Goal: Task Accomplishment & Management: Use online tool/utility

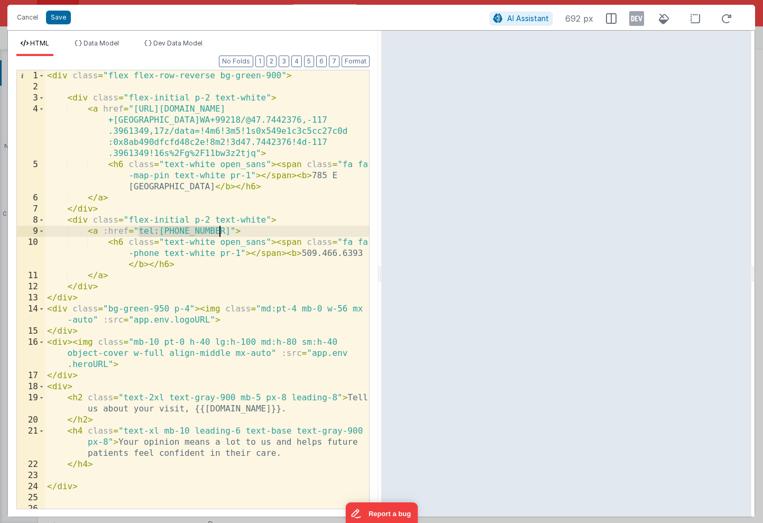
drag, startPoint x: 138, startPoint y: 230, endPoint x: 219, endPoint y: 234, distance: 80.4
click at [219, 234] on div "< div class = "flex flex-row-reverse bg-green-900" > < div class = "flex-initia…" at bounding box center [207, 300] width 324 height 460
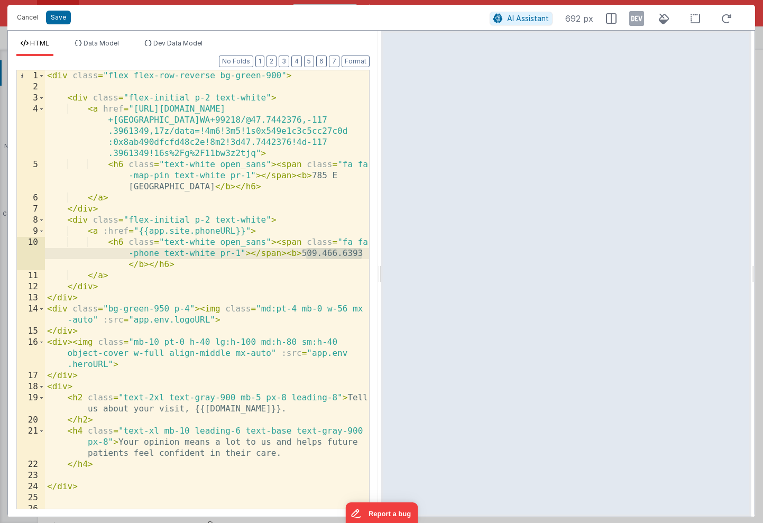
drag, startPoint x: 307, startPoint y: 253, endPoint x: 365, endPoint y: 252, distance: 58.1
click at [365, 252] on div "1 2 3 4 5 6 7 8 9 10 11 12 13 14 15 16 17 18 19 20 21 22 23 24 25 26 < div clas…" at bounding box center [192, 289] width 353 height 439
click at [366, 253] on div at bounding box center [363, 292] width 11 height 444
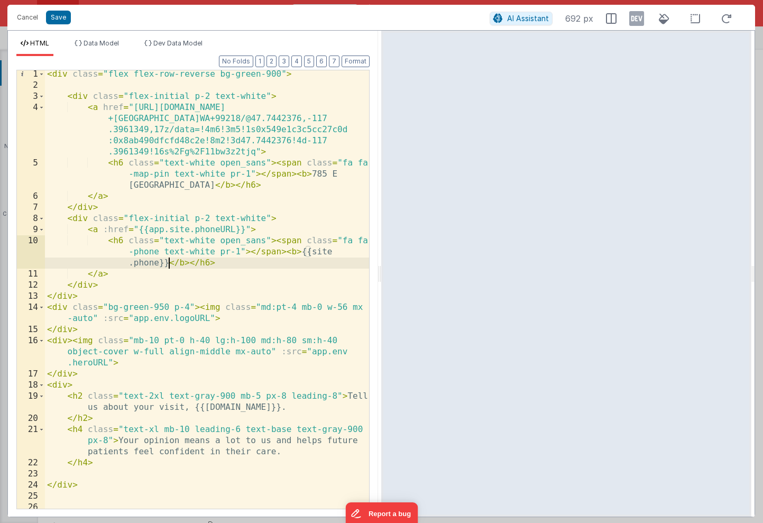
scroll to position [1, 0]
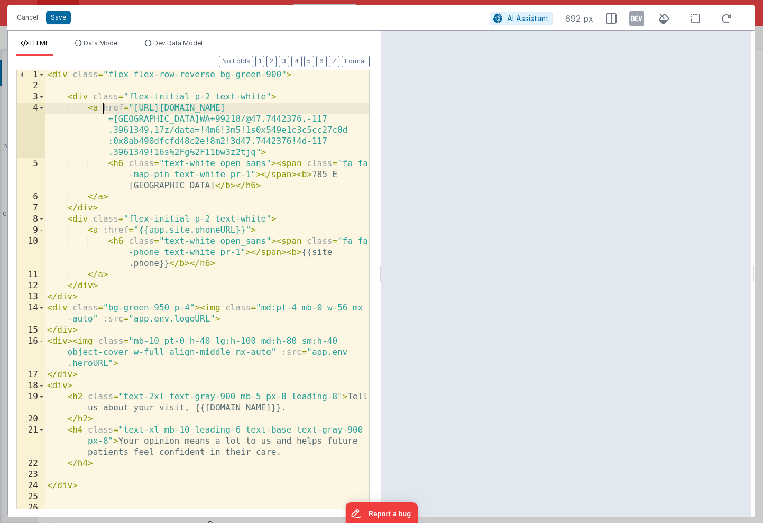
click at [104, 107] on div "< div class = "flex flex-row-reverse bg-green-900" > < div class = "flex-initia…" at bounding box center [207, 299] width 324 height 460
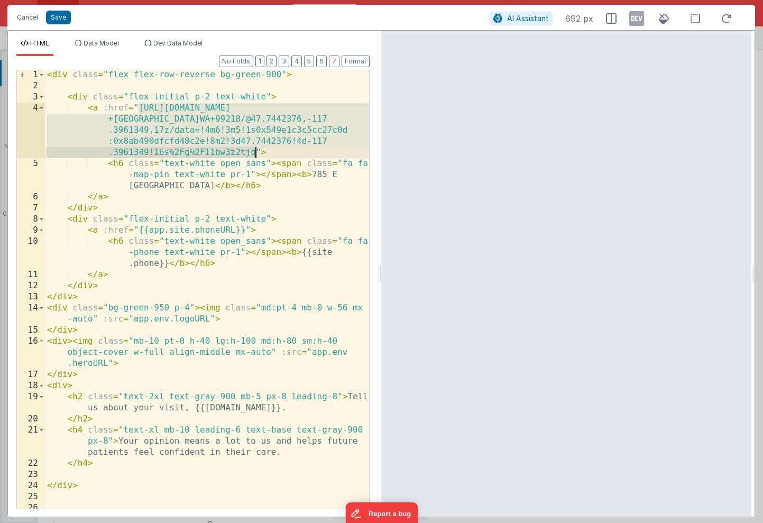
drag, startPoint x: 138, startPoint y: 107, endPoint x: 254, endPoint y: 153, distance: 123.9
click at [254, 153] on div "< div class = "flex flex-row-reverse bg-green-900" > < div class = "flex-initia…" at bounding box center [207, 299] width 324 height 460
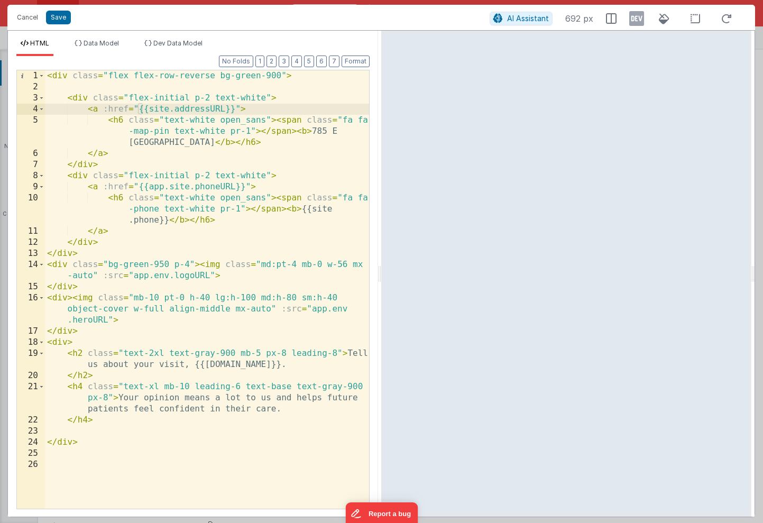
click at [192, 187] on div "< div class = "flex flex-row-reverse bg-green-900" > < div class = "flex-initia…" at bounding box center [207, 300] width 324 height 460
click at [148, 110] on div "< div class = "flex flex-row-reverse bg-green-900" > < div class = "flex-initia…" at bounding box center [207, 300] width 324 height 460
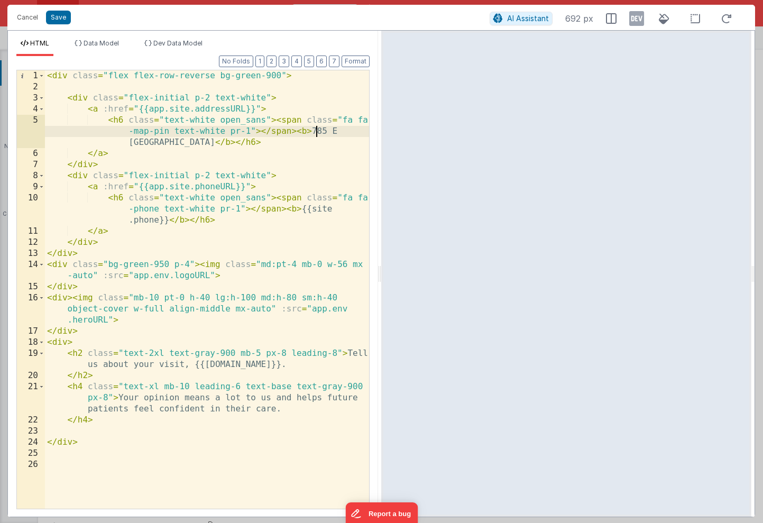
click at [315, 130] on div "< div class = "flex flex-row-reverse bg-green-900" > < div class = "flex-initia…" at bounding box center [207, 300] width 324 height 460
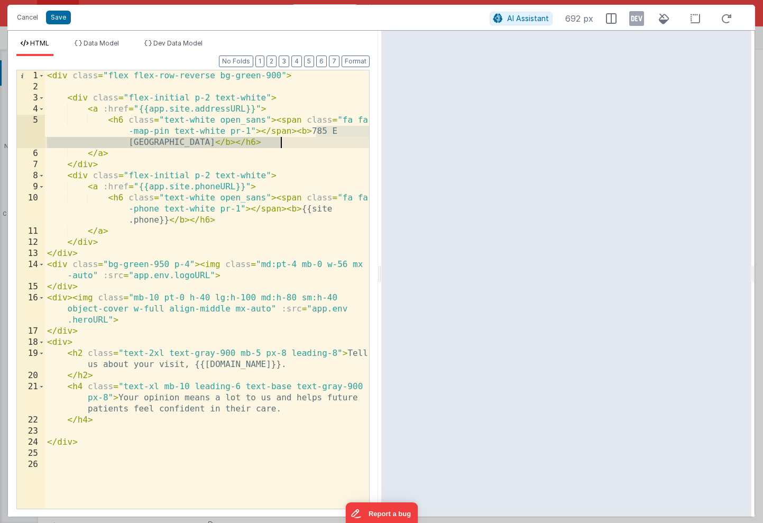
drag, startPoint x: 316, startPoint y: 129, endPoint x: 280, endPoint y: 140, distance: 37.1
click at [280, 140] on div "< div class = "flex flex-row-reverse bg-green-900" > < div class = "flex-initia…" at bounding box center [207, 300] width 324 height 460
click at [60, 21] on button "Save" at bounding box center [58, 18] width 25 height 14
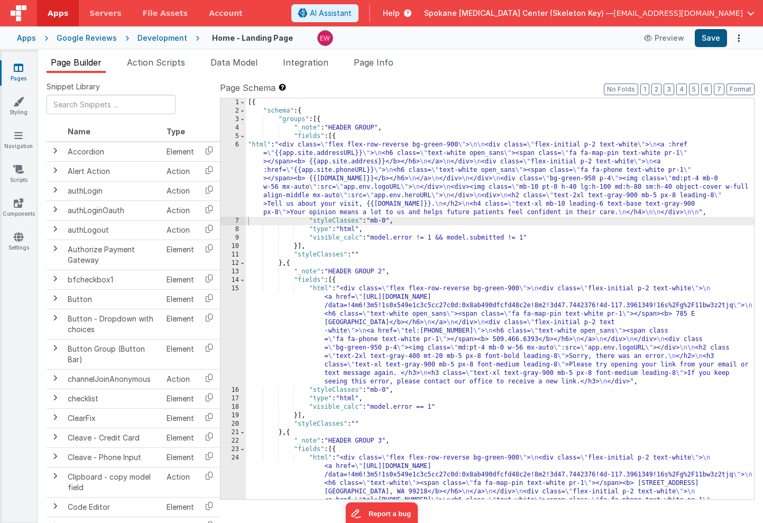
click at [708, 36] on button "Save" at bounding box center [711, 38] width 32 height 18
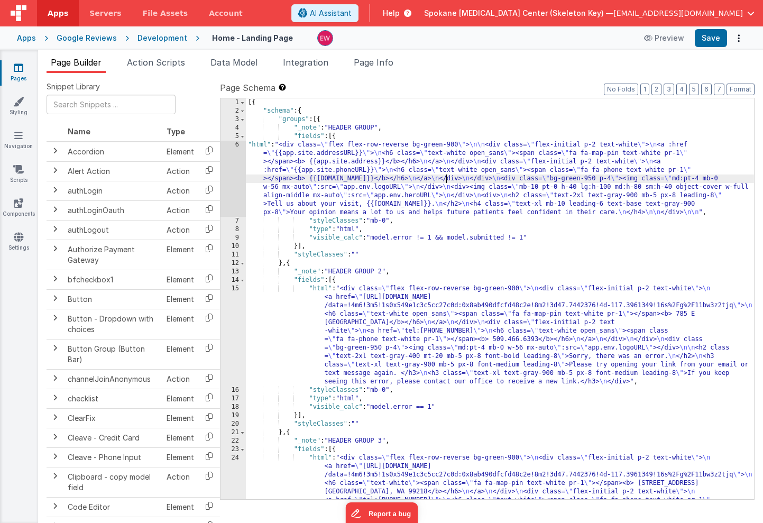
click at [447, 175] on div "[{ "schema" : { "groups" : [{ "_note" : "HEADER GROUP" , "fields" : [{ "html" :…" at bounding box center [500, 349] width 508 height 502
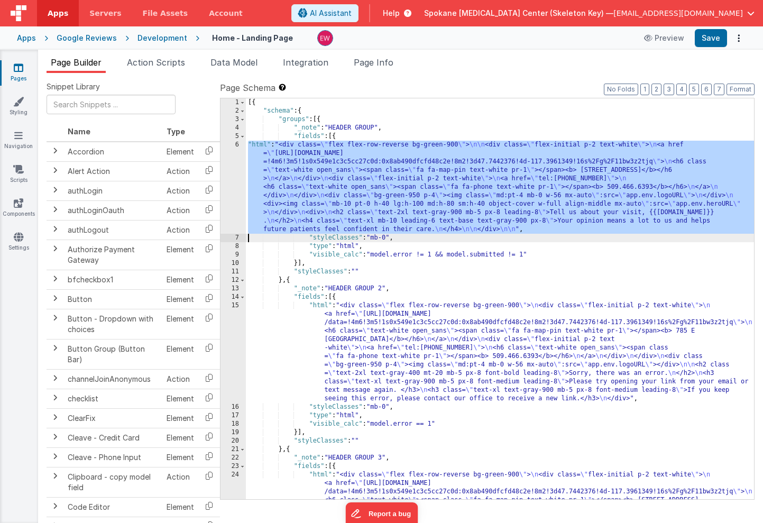
click at [447, 158] on div "[{ "schema" : { "groups" : [{ "_note" : "HEADER GROUP" , "fields" : [{ "html" :…" at bounding box center [500, 349] width 508 height 502
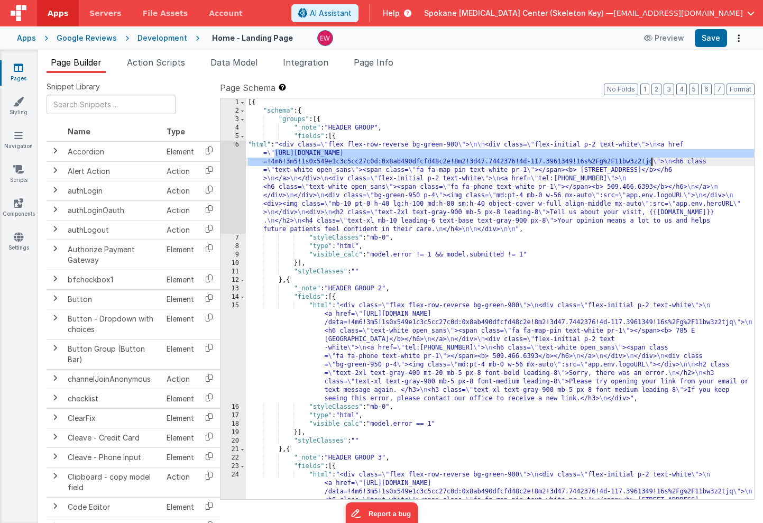
drag, startPoint x: 273, startPoint y: 152, endPoint x: 650, endPoint y: 161, distance: 377.0
click at [650, 161] on div "[{ "schema" : { "groups" : [{ "_note" : "HEADER GROUP" , "fields" : [{ "html" :…" at bounding box center [500, 349] width 508 height 502
